Goal: Book appointment/travel/reservation

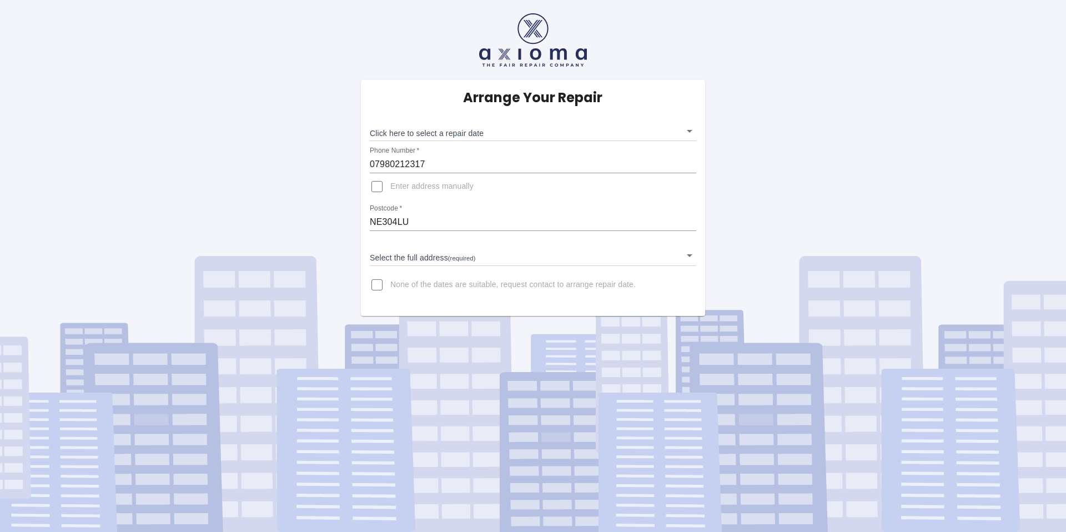
click at [426, 130] on body "Arrange Your Repair Click here to select a repair date ​ Phone Number   * 07980…" at bounding box center [533, 266] width 1066 height 532
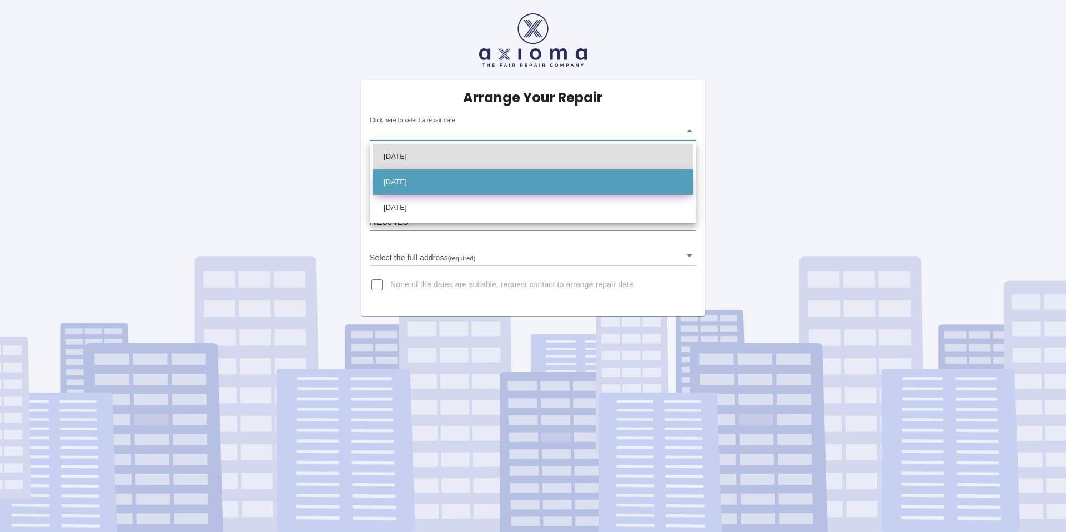
click at [427, 172] on li "[DATE]" at bounding box center [533, 182] width 321 height 26
type input "[DATE]T00:00:00.000Z"
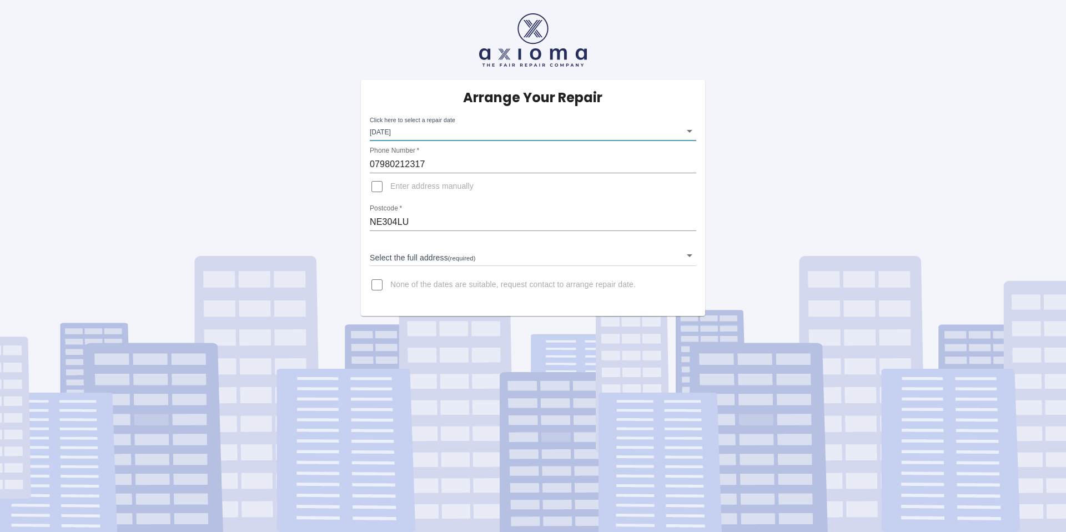
click at [429, 256] on body "Arrange Your Repair Click here to select a repair date [DATE] [DATE]T00:00:00.0…" at bounding box center [533, 266] width 1066 height 532
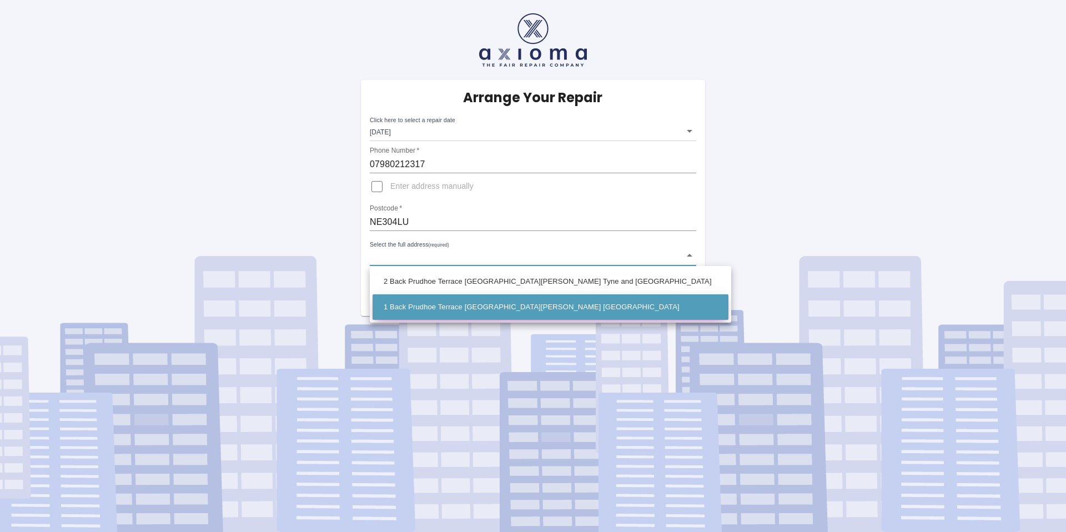
click at [432, 308] on li "1 Back Prudhoe Terrace [GEOGRAPHIC_DATA][PERSON_NAME] [GEOGRAPHIC_DATA]" at bounding box center [551, 307] width 356 height 26
type input "1 Back Prudhoe Terrace [GEOGRAPHIC_DATA][PERSON_NAME] [GEOGRAPHIC_DATA]"
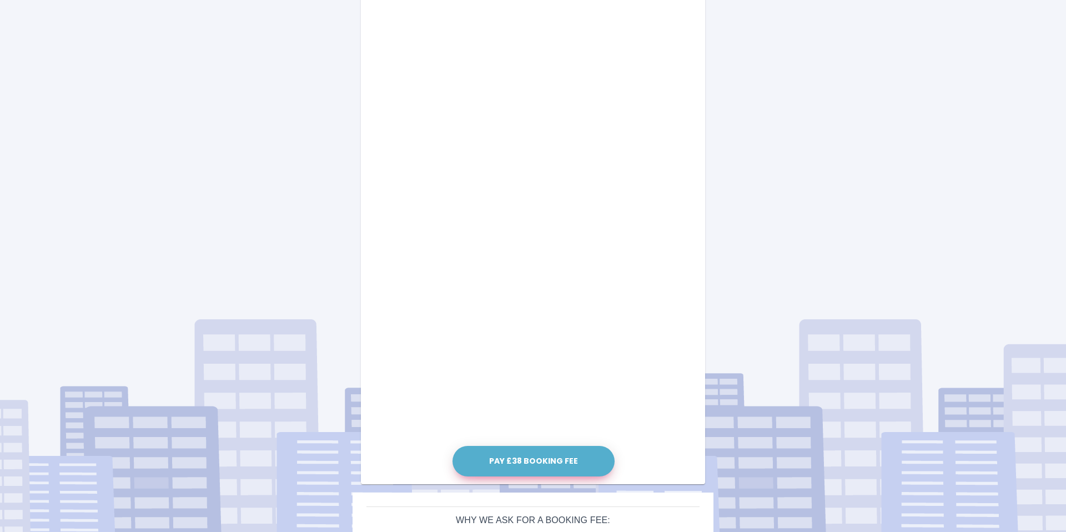
scroll to position [410, 0]
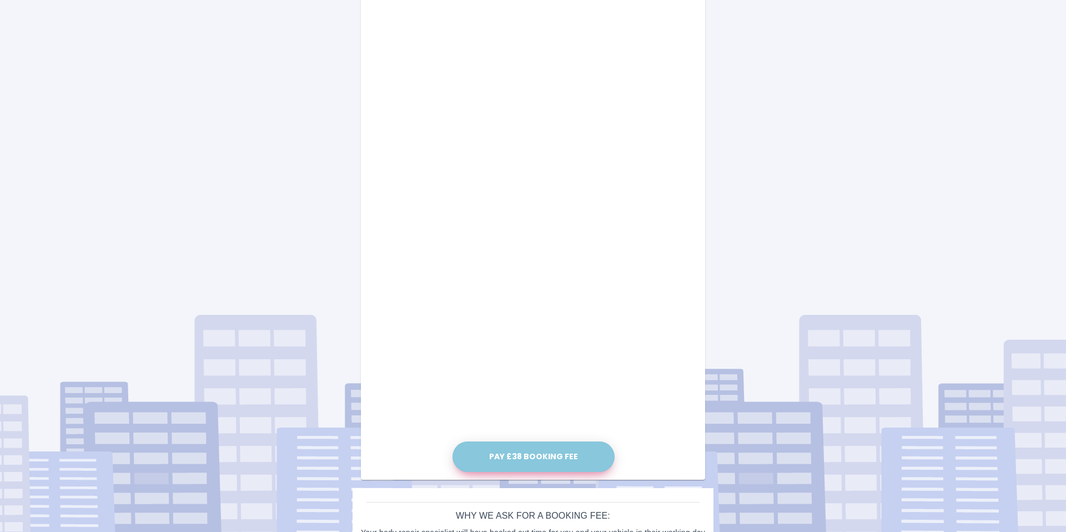
click at [543, 453] on button "Pay £38 Booking Fee" at bounding box center [534, 456] width 162 height 31
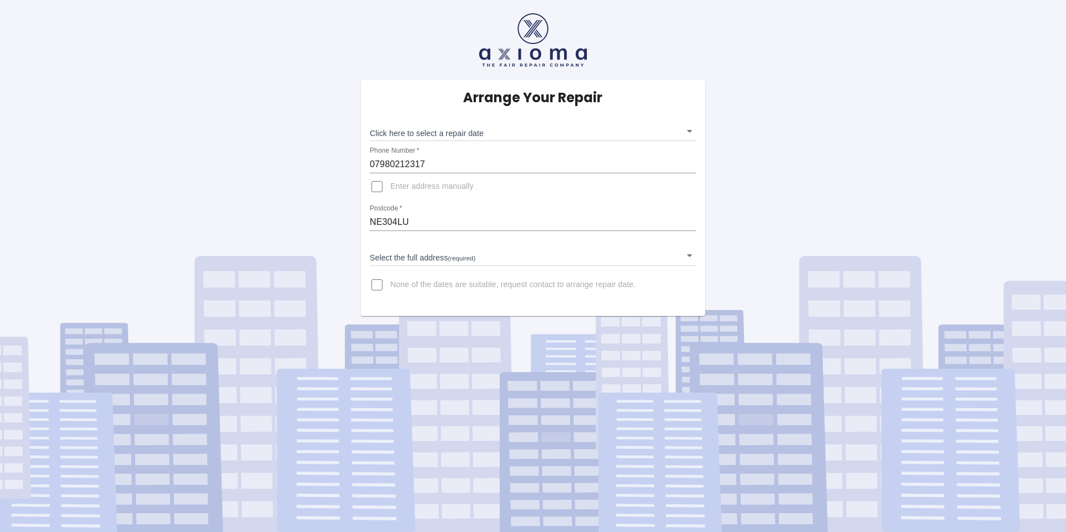
click at [651, 131] on body "Arrange Your Repair Click here to select a repair date ​ Phone Number   * 07980…" at bounding box center [533, 266] width 1066 height 532
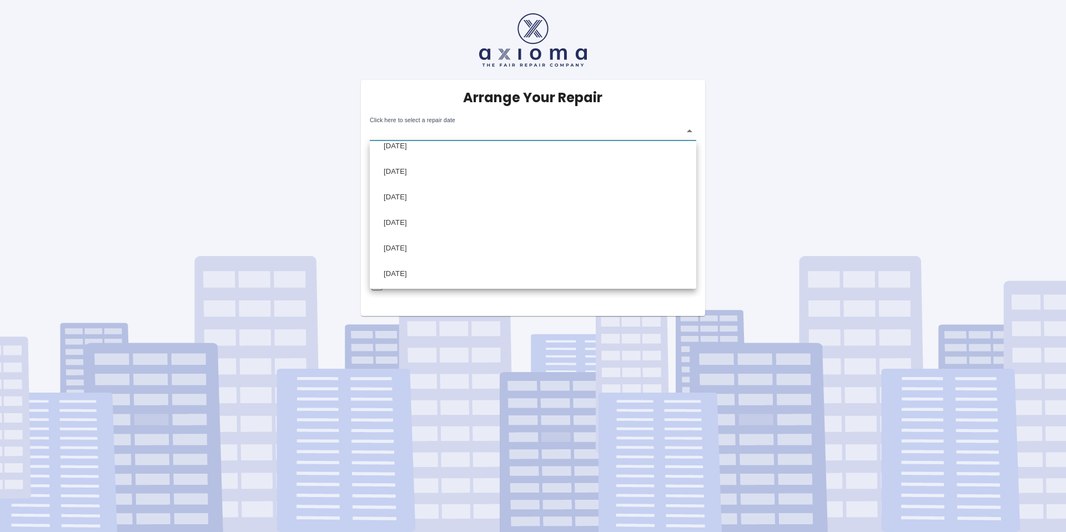
scroll to position [190, 0]
click at [911, 219] on div at bounding box center [533, 266] width 1066 height 532
click at [639, 132] on body "Arrange Your Repair Click here to select a repair date ​ Phone Number   * 07980…" at bounding box center [533, 266] width 1066 height 532
click at [732, 234] on div at bounding box center [533, 266] width 1066 height 532
